Goal: Navigation & Orientation: Find specific page/section

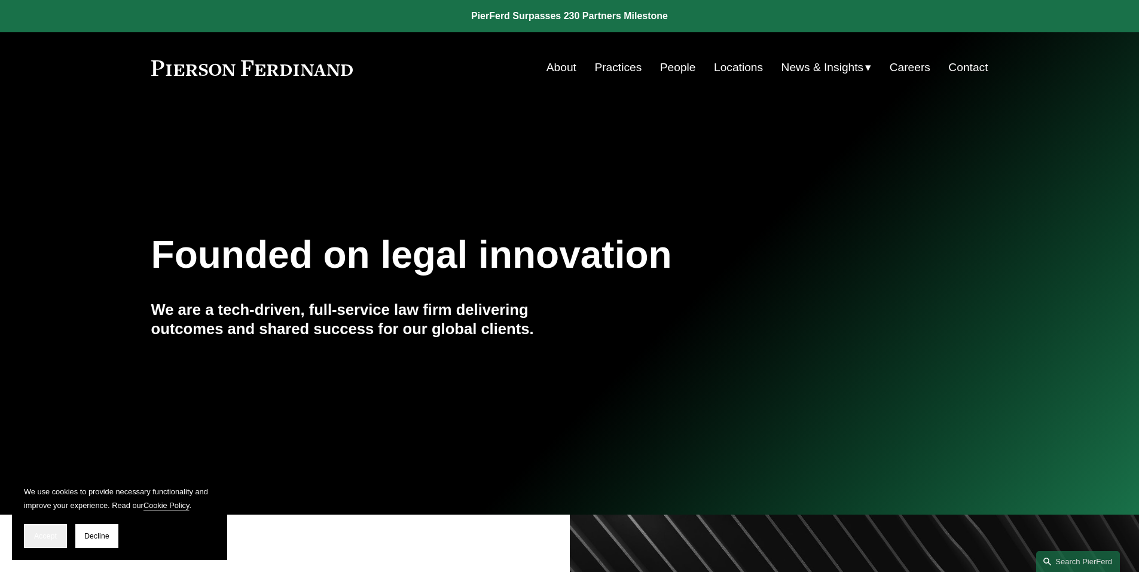
click at [44, 536] on span "Accept" at bounding box center [45, 536] width 23 height 8
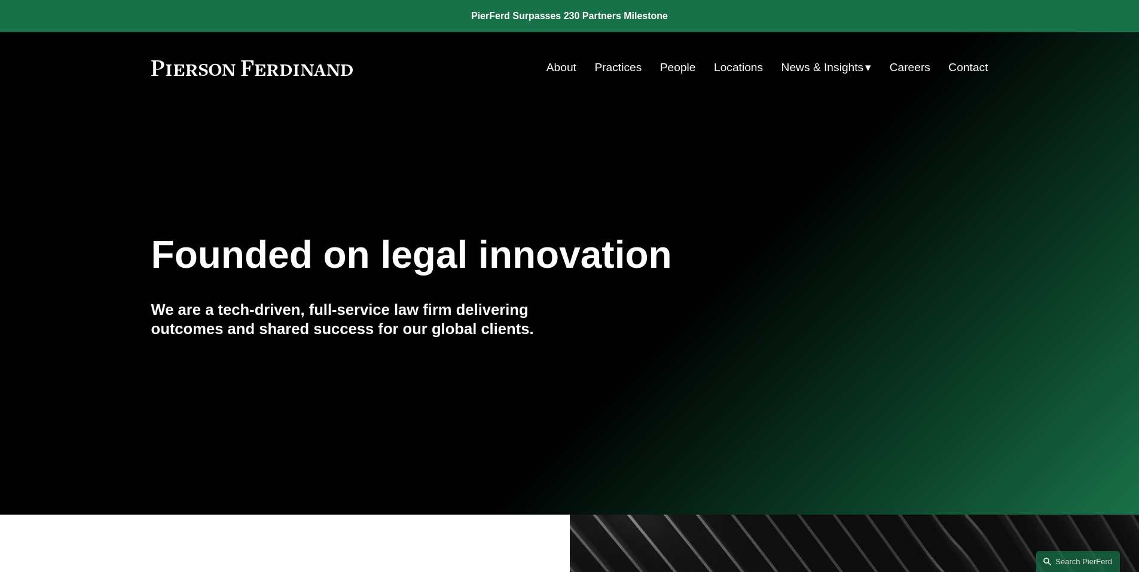
click at [0, 0] on span "News" at bounding box center [0, 0] width 0 height 0
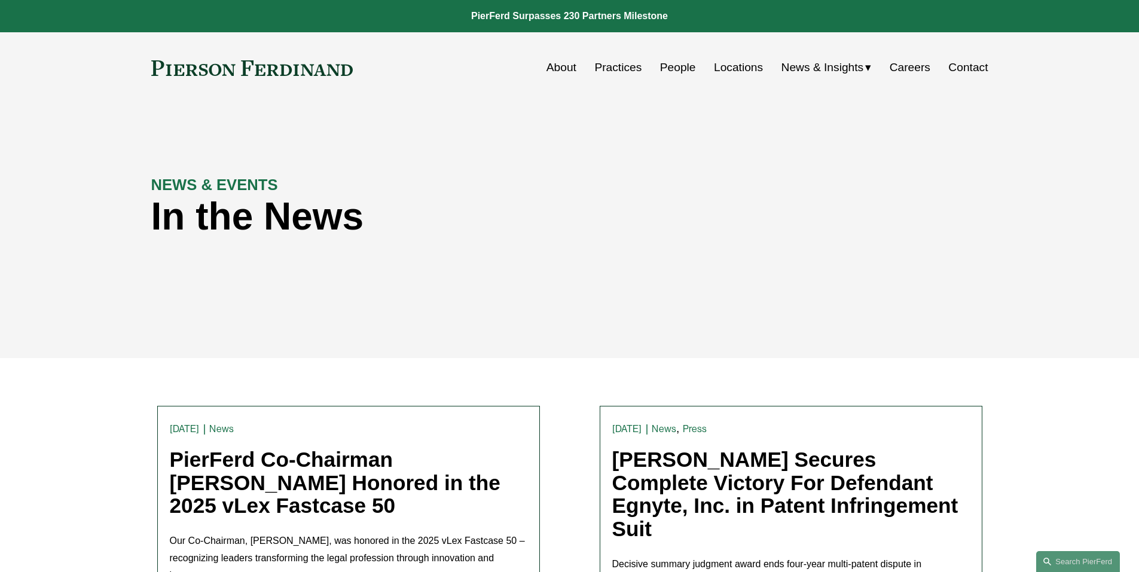
click at [0, 0] on span "Insights" at bounding box center [0, 0] width 0 height 0
